Goal: Task Accomplishment & Management: Use online tool/utility

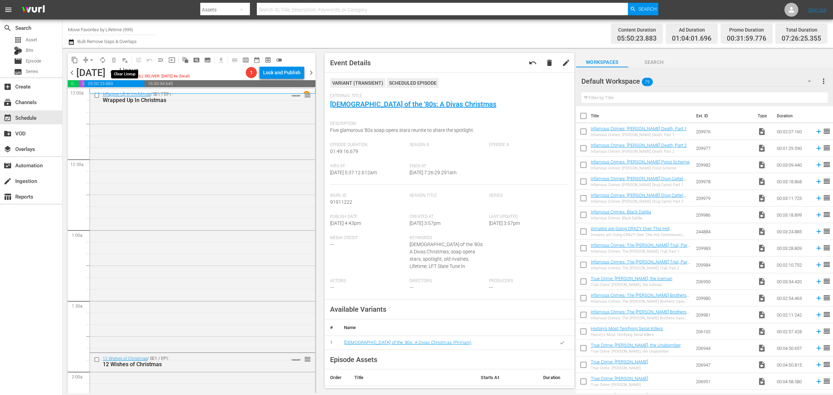
click at [125, 59] on span "playlist_remove_outlined" at bounding box center [124, 60] width 7 height 7
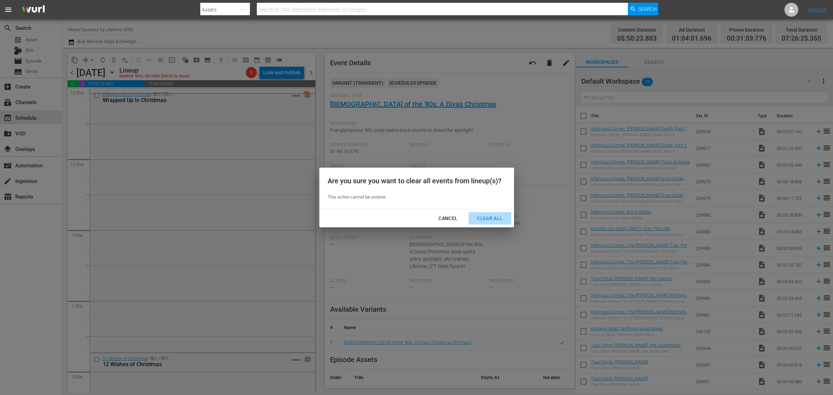
click at [494, 218] on div "Clear All" at bounding box center [489, 218] width 37 height 9
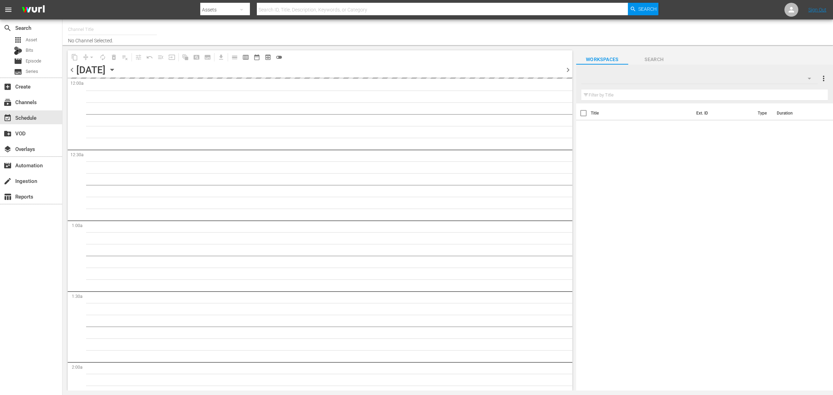
type input "Movie Favorites by Lifetime (999)"
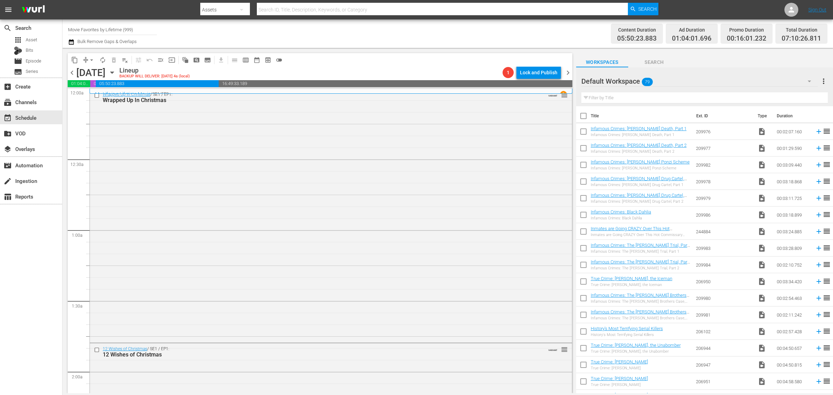
click at [448, 25] on div "Channel Title Movie Favorites by Lifetime (999) Bulk Remove Gaps & Overlaps" at bounding box center [275, 33] width 414 height 25
click at [155, 146] on div "Wrapped Up In Christmas / SE1 / EP1: Wrapped Up In Christmas VARIANT reorder" at bounding box center [331, 215] width 482 height 252
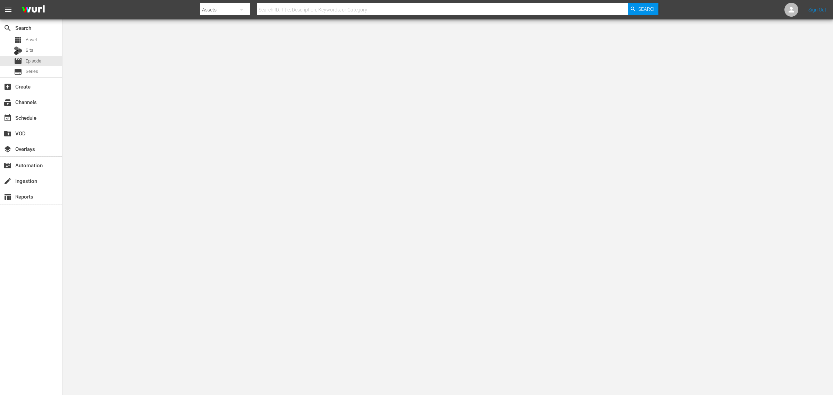
click at [159, 11] on nav "menu Search By Assets Search ID, Title, Description, Keywords, or Category Sear…" at bounding box center [416, 9] width 833 height 19
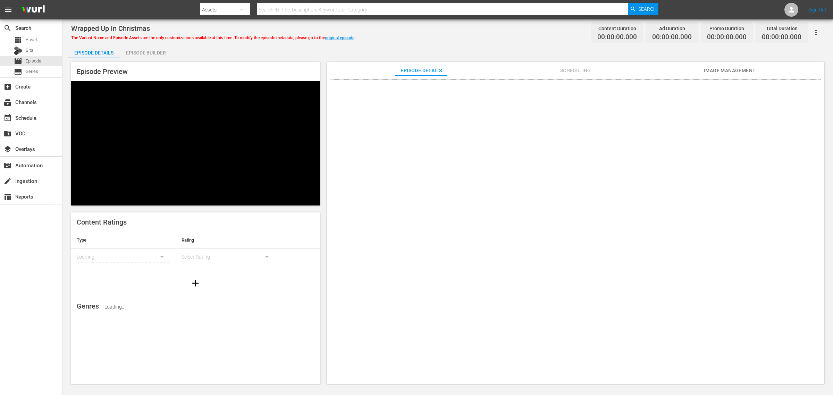
click at [19, 292] on div "search Search apps Asset Bits movie Episode subtitles Series add_box Create sub…" at bounding box center [31, 216] width 62 height 395
click at [471, 34] on div "Wrapped Up In Christmas The Variant Name and Episode Assets are the only custom…" at bounding box center [447, 33] width 753 height 16
click at [204, 53] on div "Episode Details Episode Builder Episode Preview Content Ratings Type Rating Loa…" at bounding box center [448, 216] width 760 height 345
click at [468, 32] on div "Wrapped Up In Christmas The Variant Name and Episode Assets are the only custom…" at bounding box center [447, 33] width 753 height 16
click at [135, 50] on div "Episode Builder" at bounding box center [146, 52] width 52 height 17
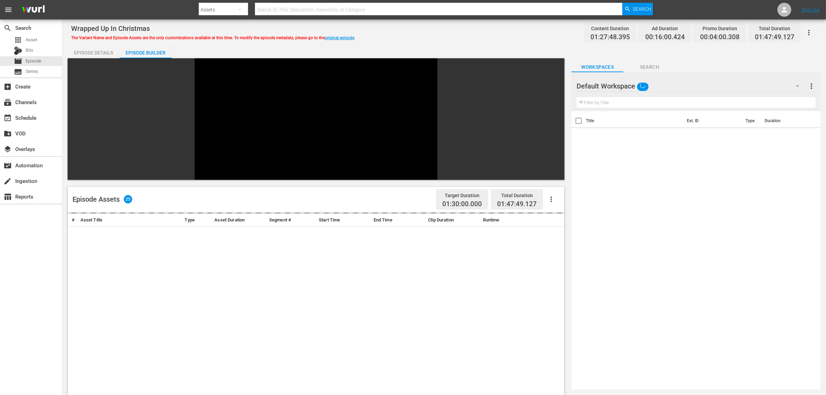
click at [435, 29] on div "Wrapped Up In Christmas The Variant Name and Episode Assets are the only custom…" at bounding box center [444, 33] width 747 height 16
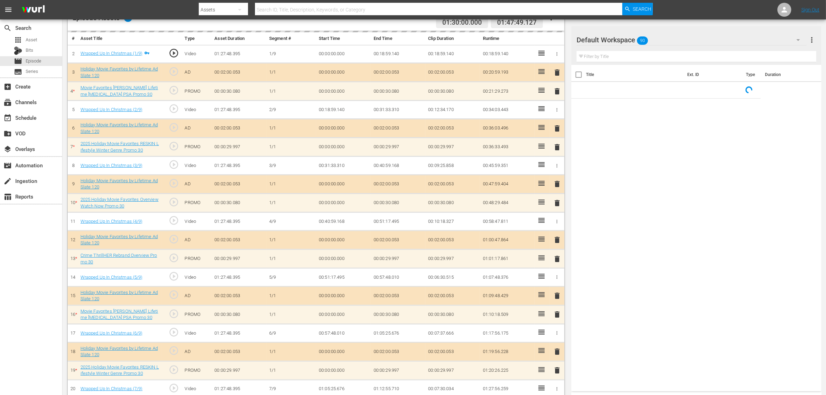
scroll to position [217, 0]
